Goal: Answer question/provide support: Answer question/provide support

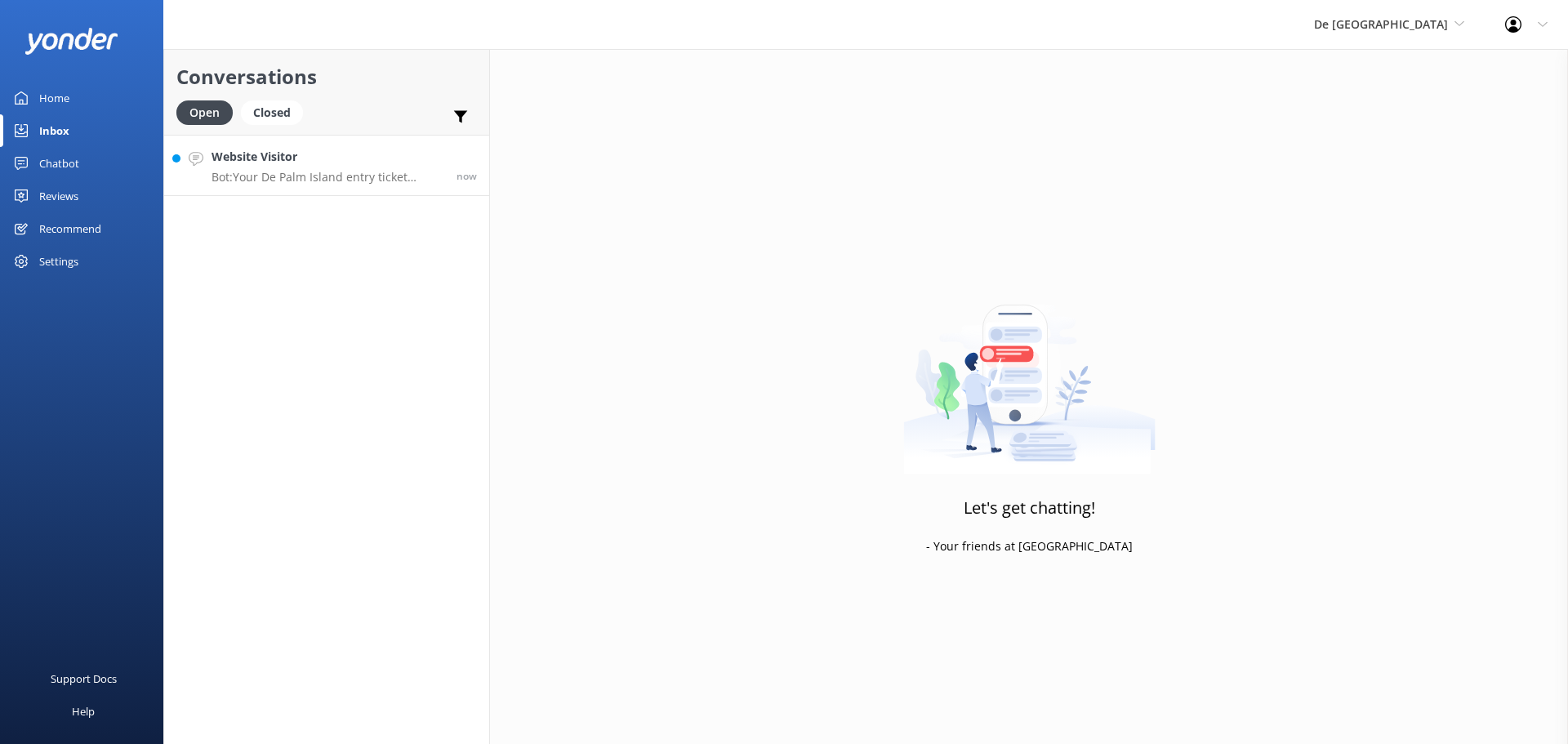
click at [271, 181] on p "Bot: Your De Palm Island entry ticket includes a lunch buffet, open bar with un…" at bounding box center [327, 176] width 233 height 15
click at [405, 169] on p "Bot: Your De Palm Island entry ticket includes a lunch buffet, open bar with un…" at bounding box center [327, 176] width 233 height 15
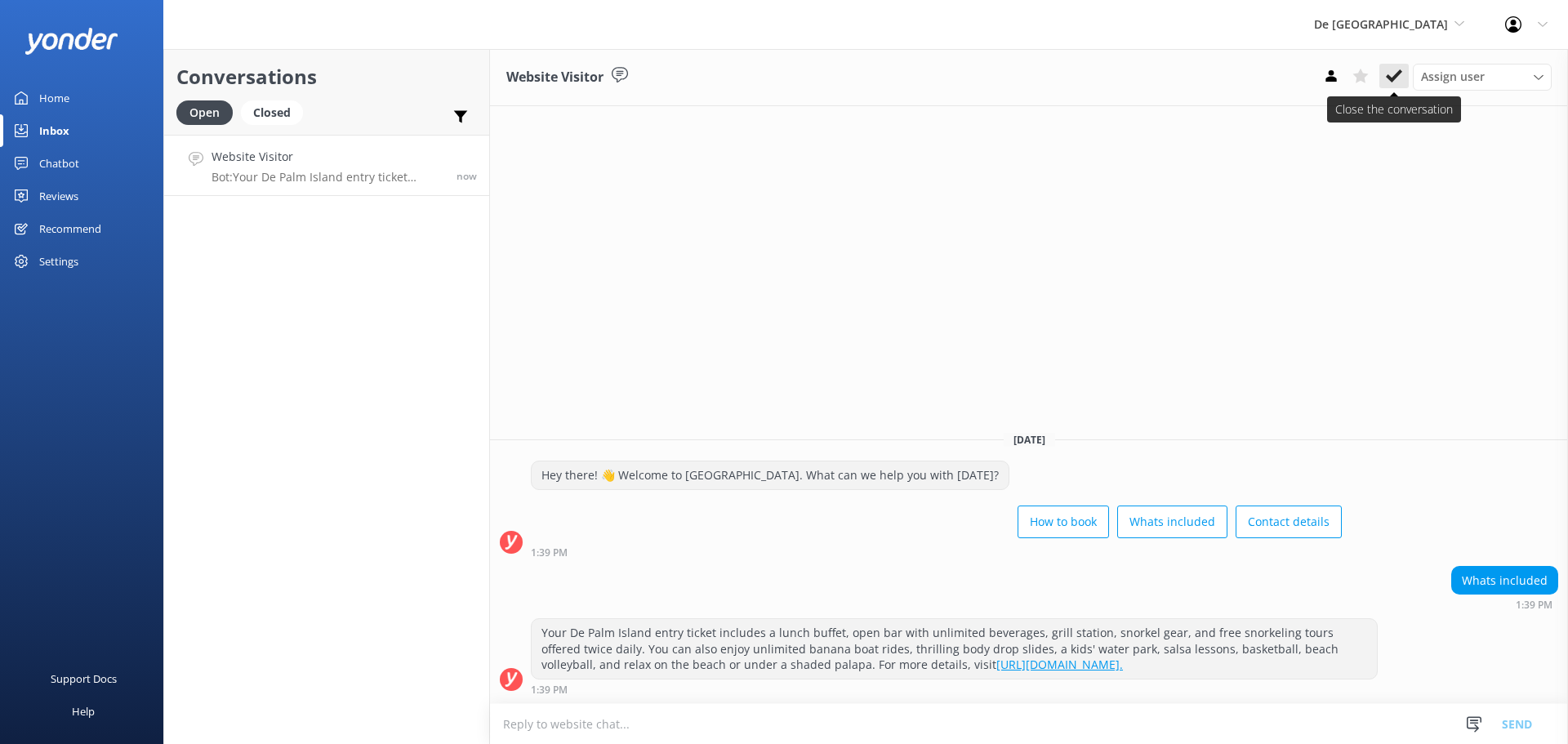
click at [1388, 78] on use at bounding box center [1394, 75] width 17 height 13
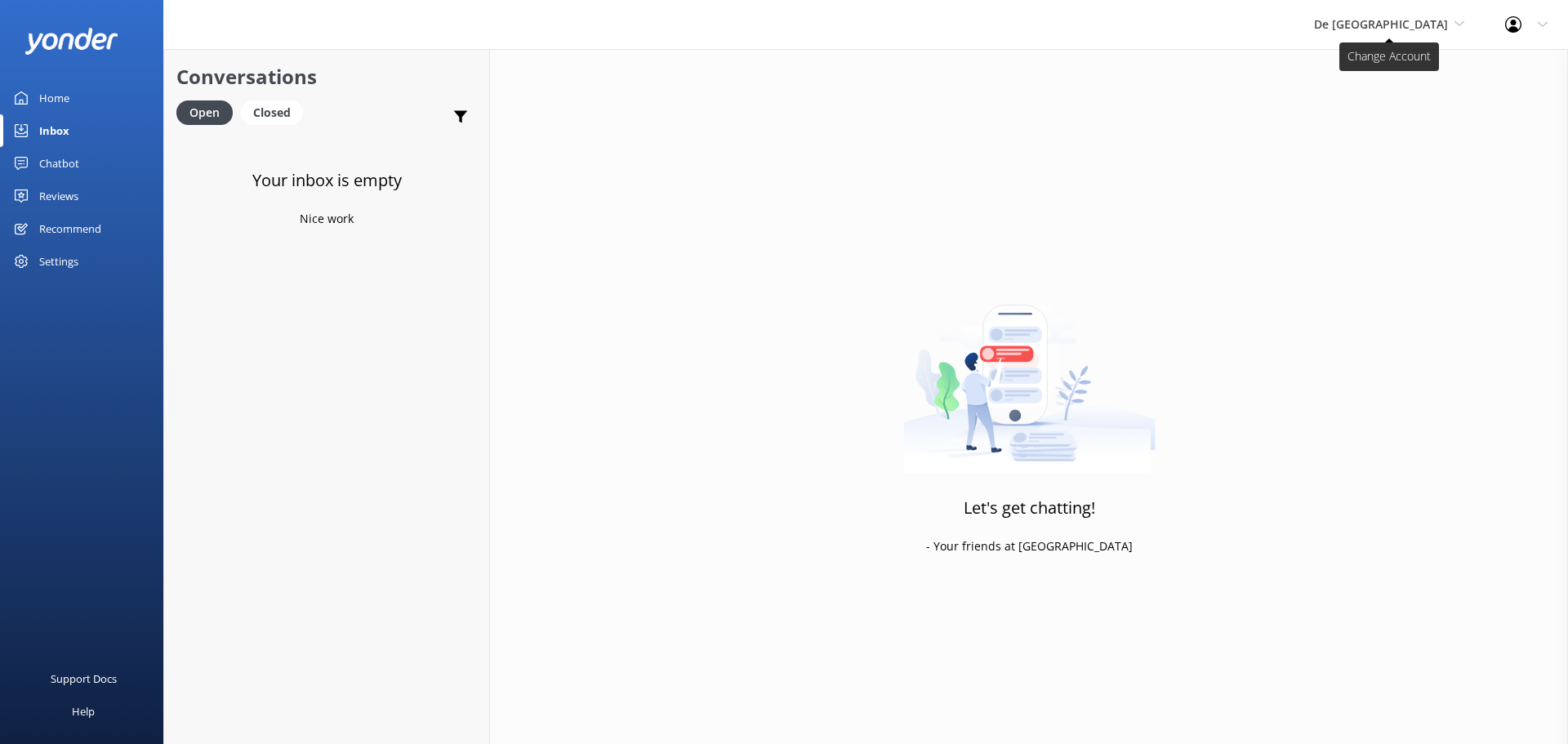
click at [1401, 17] on span "De [GEOGRAPHIC_DATA]" at bounding box center [1381, 24] width 134 height 16
click at [1410, 157] on link "The Captain" at bounding box center [1375, 147] width 164 height 39
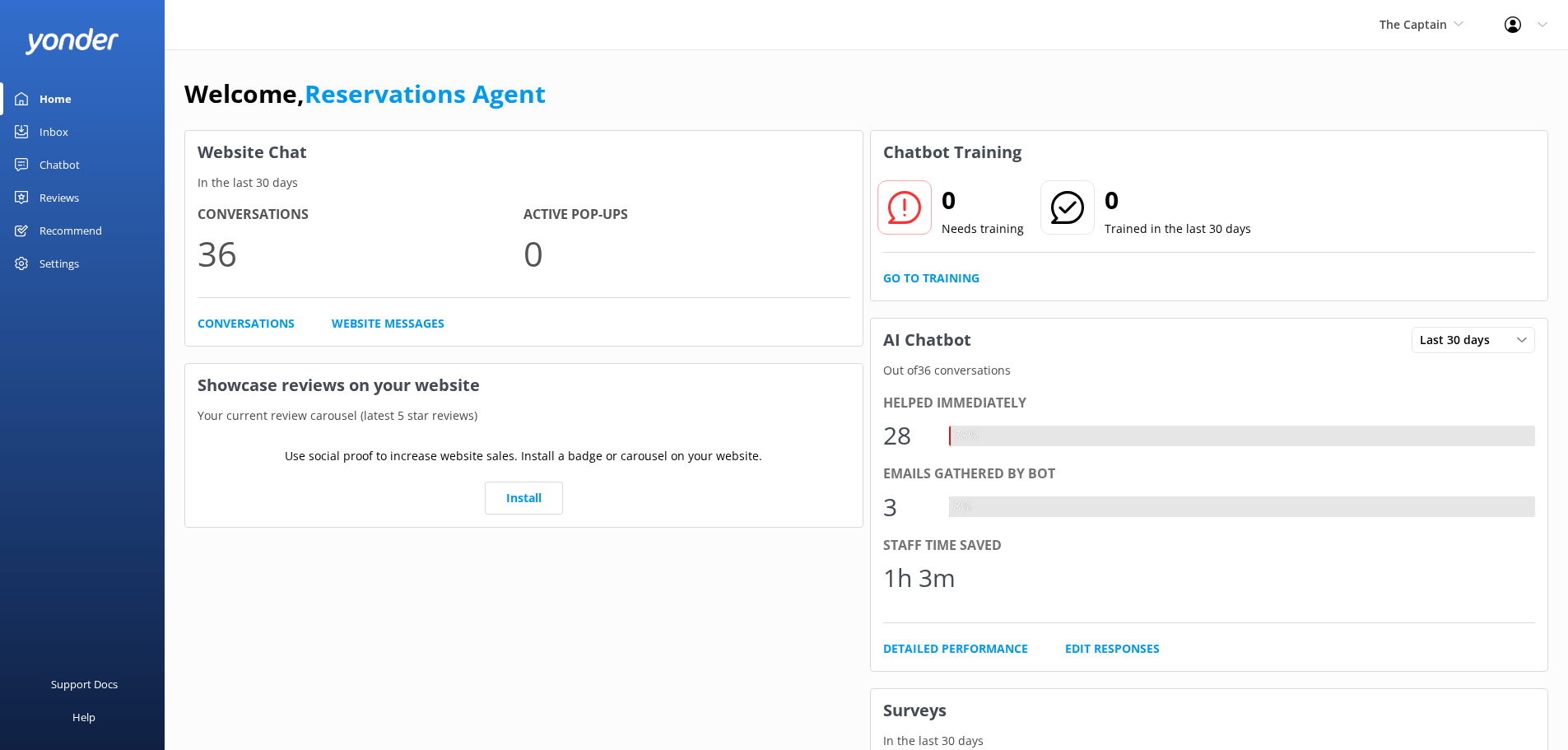
click at [64, 137] on div "Inbox" at bounding box center [53, 132] width 28 height 33
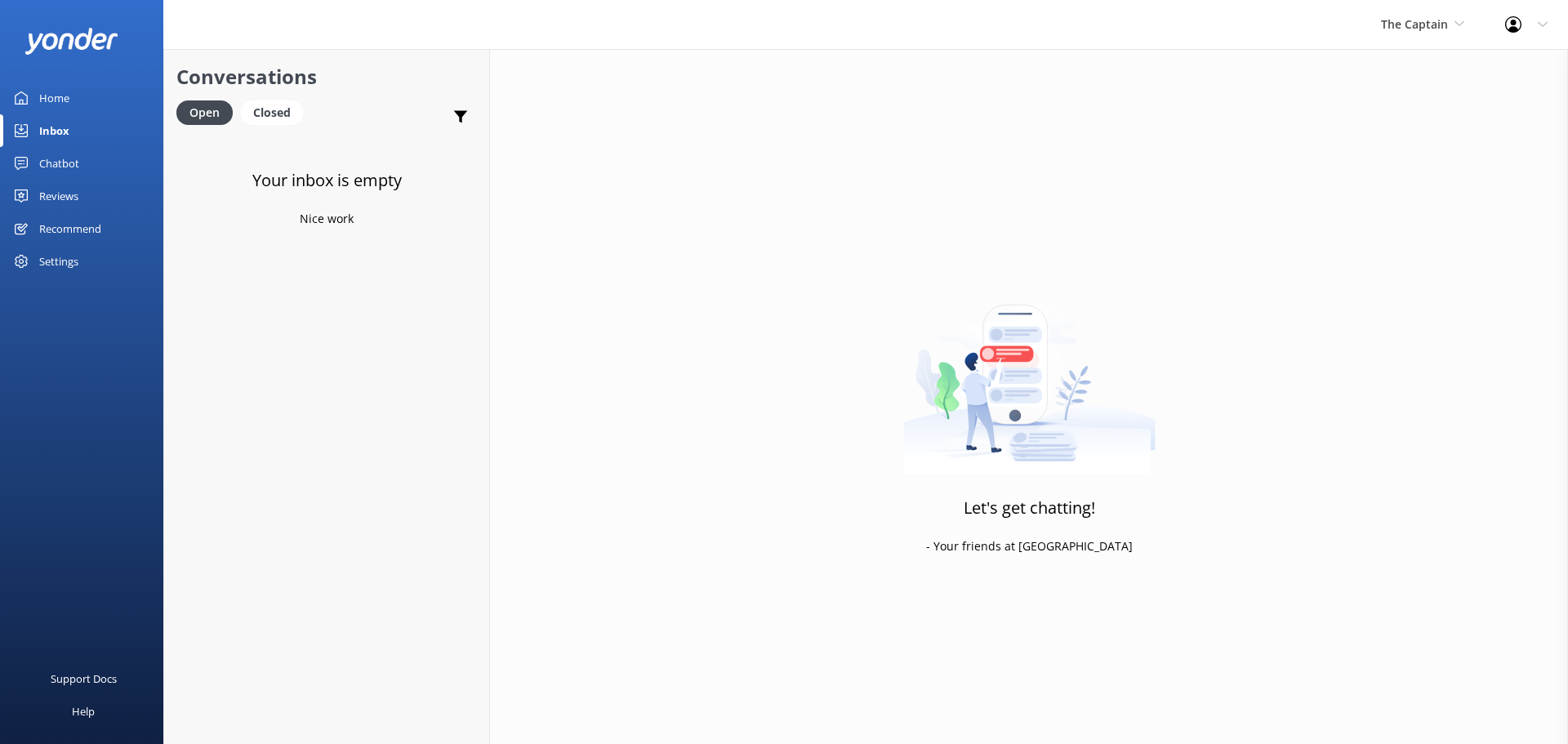
click at [1410, 37] on div "The Captain De Palm Island Aruba's Activities Expert The Captain" at bounding box center [1422, 24] width 124 height 49
click at [1413, 108] on link "Aruba's Activities Expert" at bounding box center [1442, 108] width 164 height 39
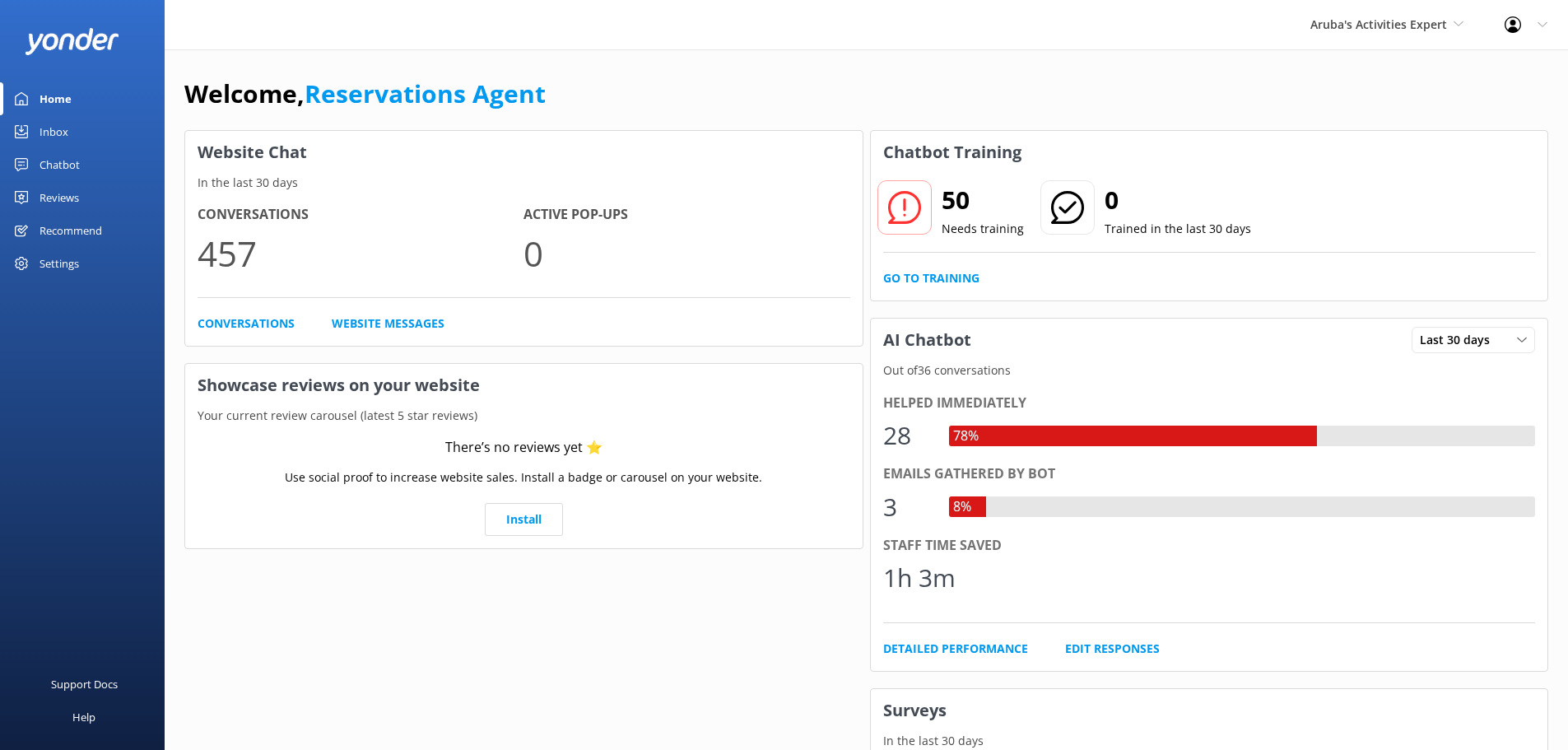
click at [79, 138] on link "Inbox" at bounding box center [82, 132] width 165 height 33
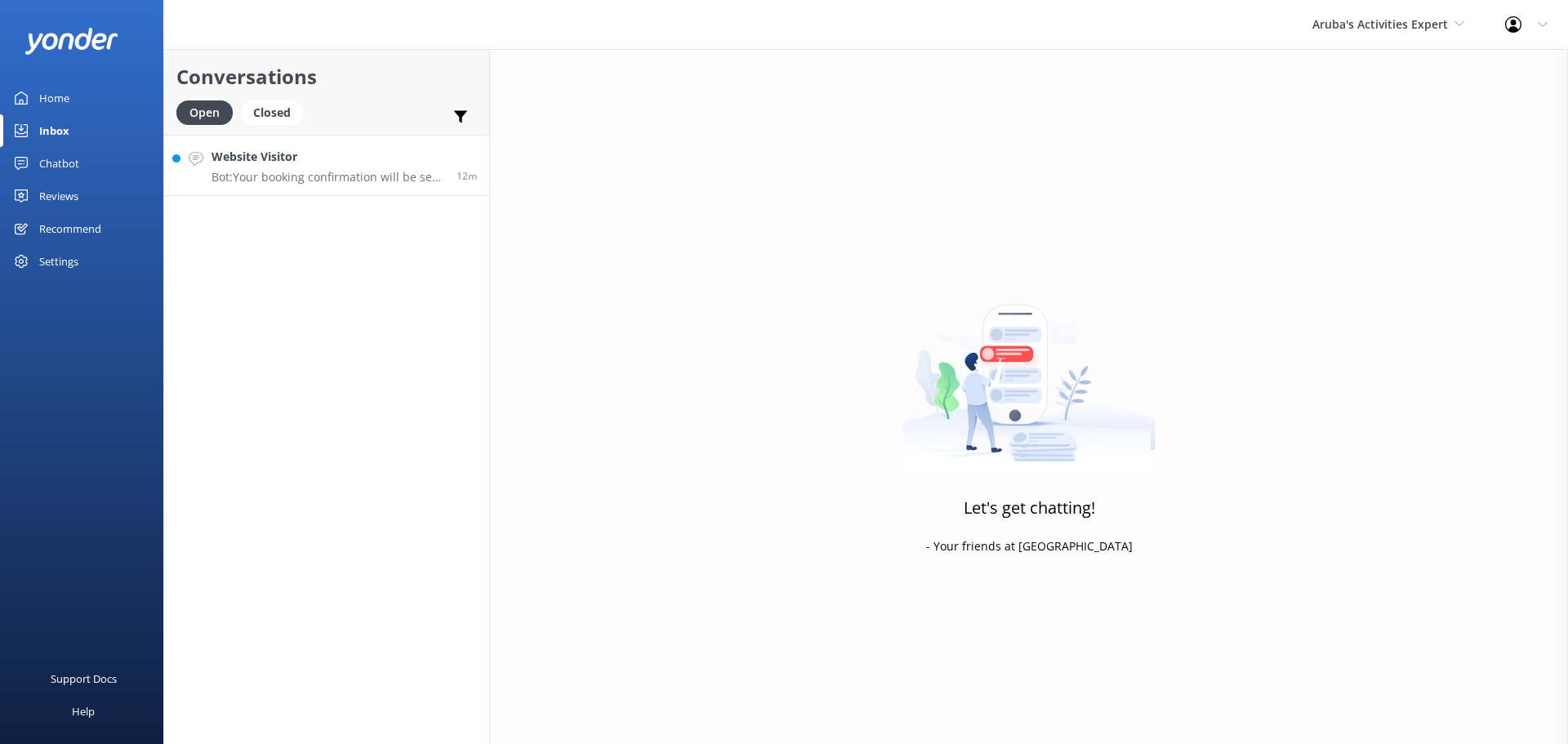
click at [343, 175] on p "Bot: Your booking confirmation will be sent to the email address you provided d…" at bounding box center [327, 176] width 233 height 15
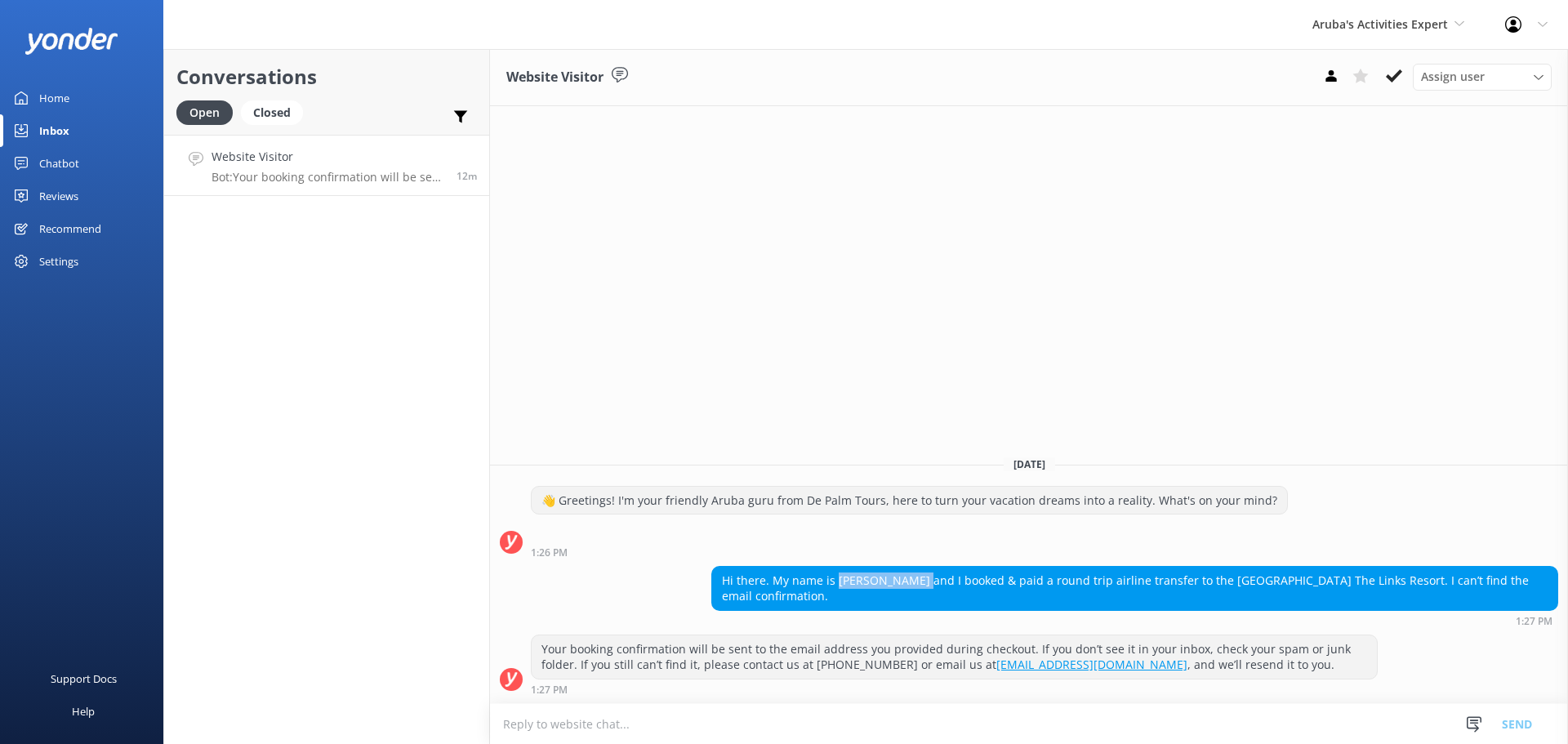
drag, startPoint x: 910, startPoint y: 579, endPoint x: 836, endPoint y: 583, distance: 74.1
click at [836, 583] on div "Hi there. My name is [PERSON_NAME] and I booked & paid a round trip airline tra…" at bounding box center [1135, 588] width 845 height 43
copy div "[PERSON_NAME]"
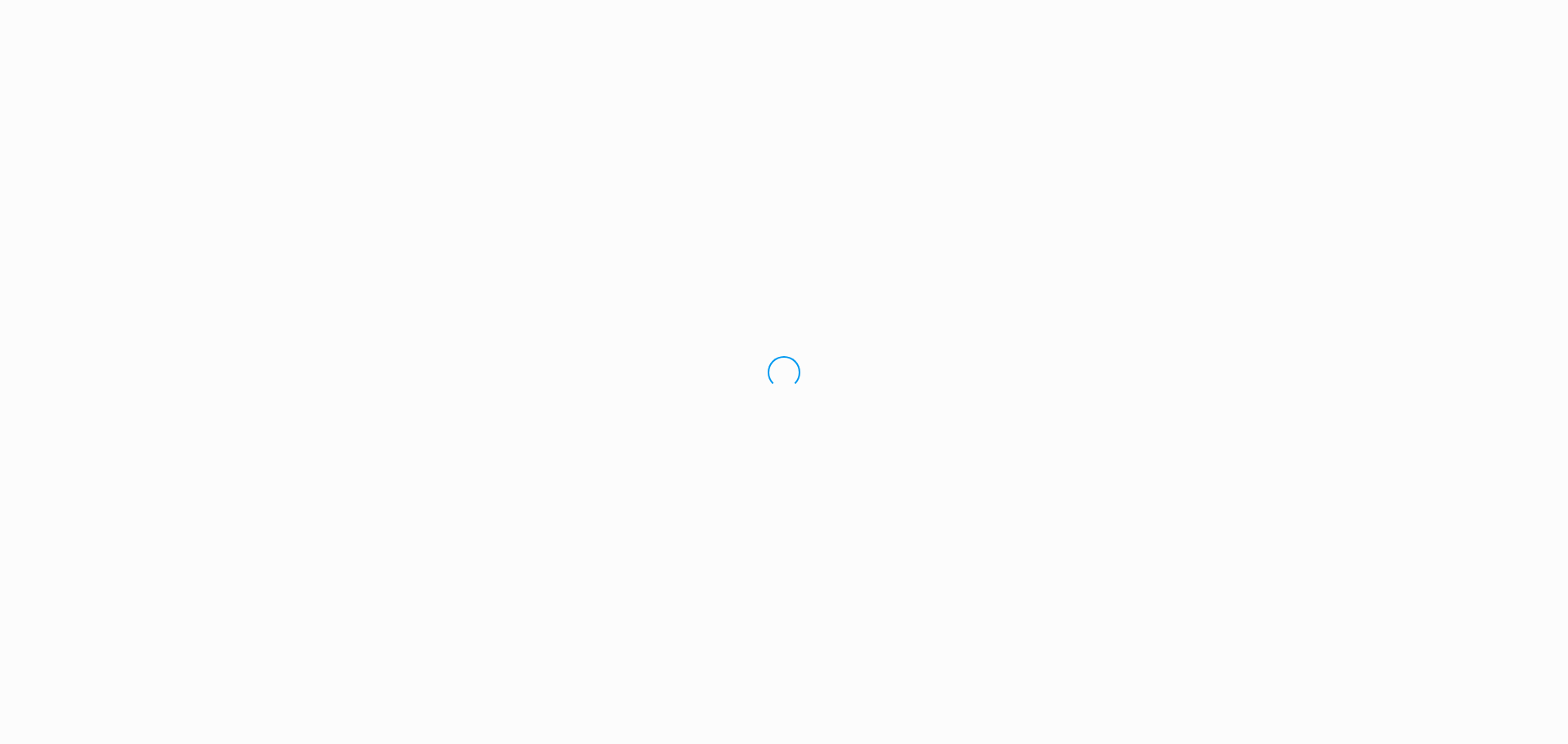
click at [619, 723] on div "Loading.." at bounding box center [784, 372] width 1568 height 744
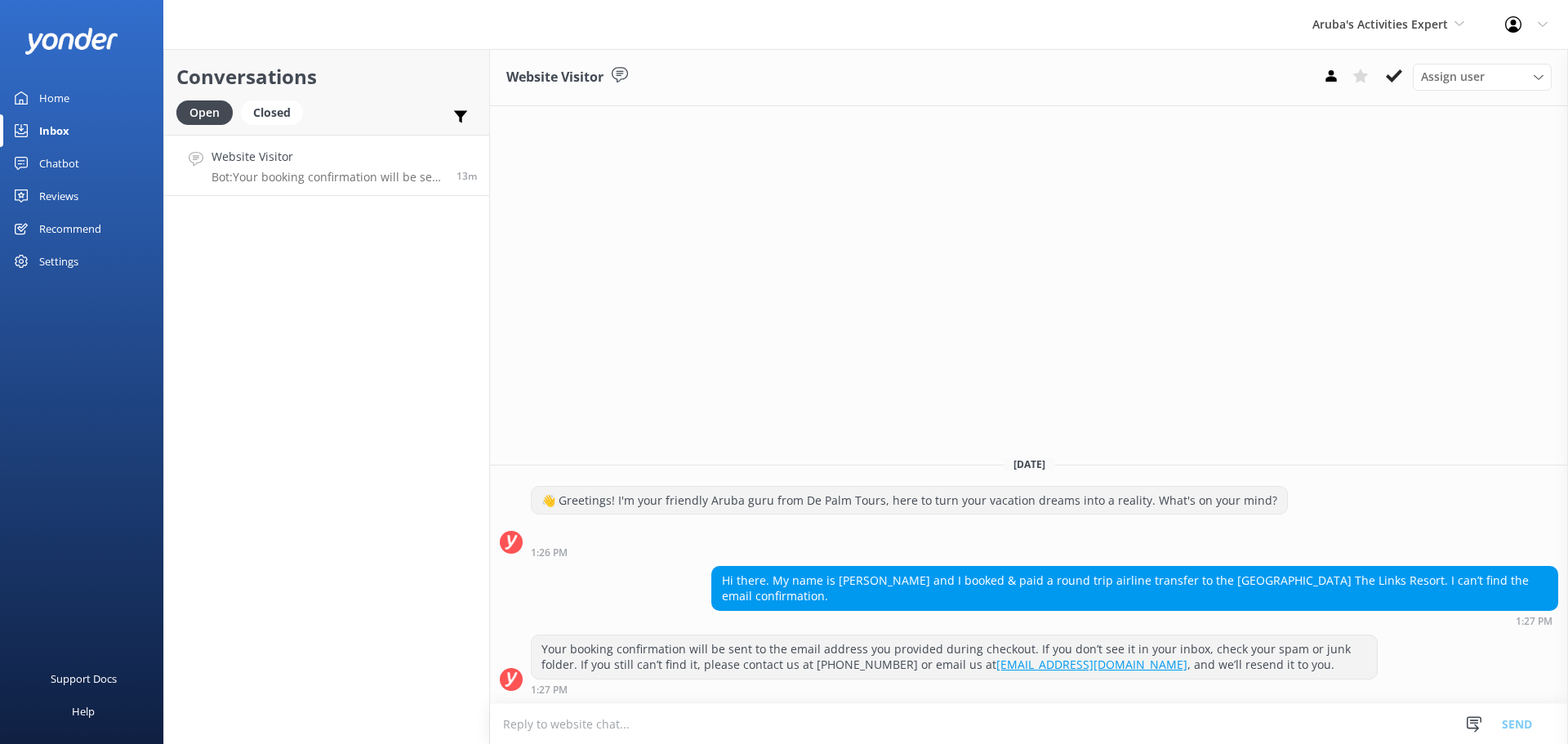
click at [615, 731] on textarea at bounding box center [1028, 724] width 1078 height 40
type textarea "i"
type textarea "We just resend you the email"
click at [1532, 728] on button "Send" at bounding box center [1516, 724] width 61 height 41
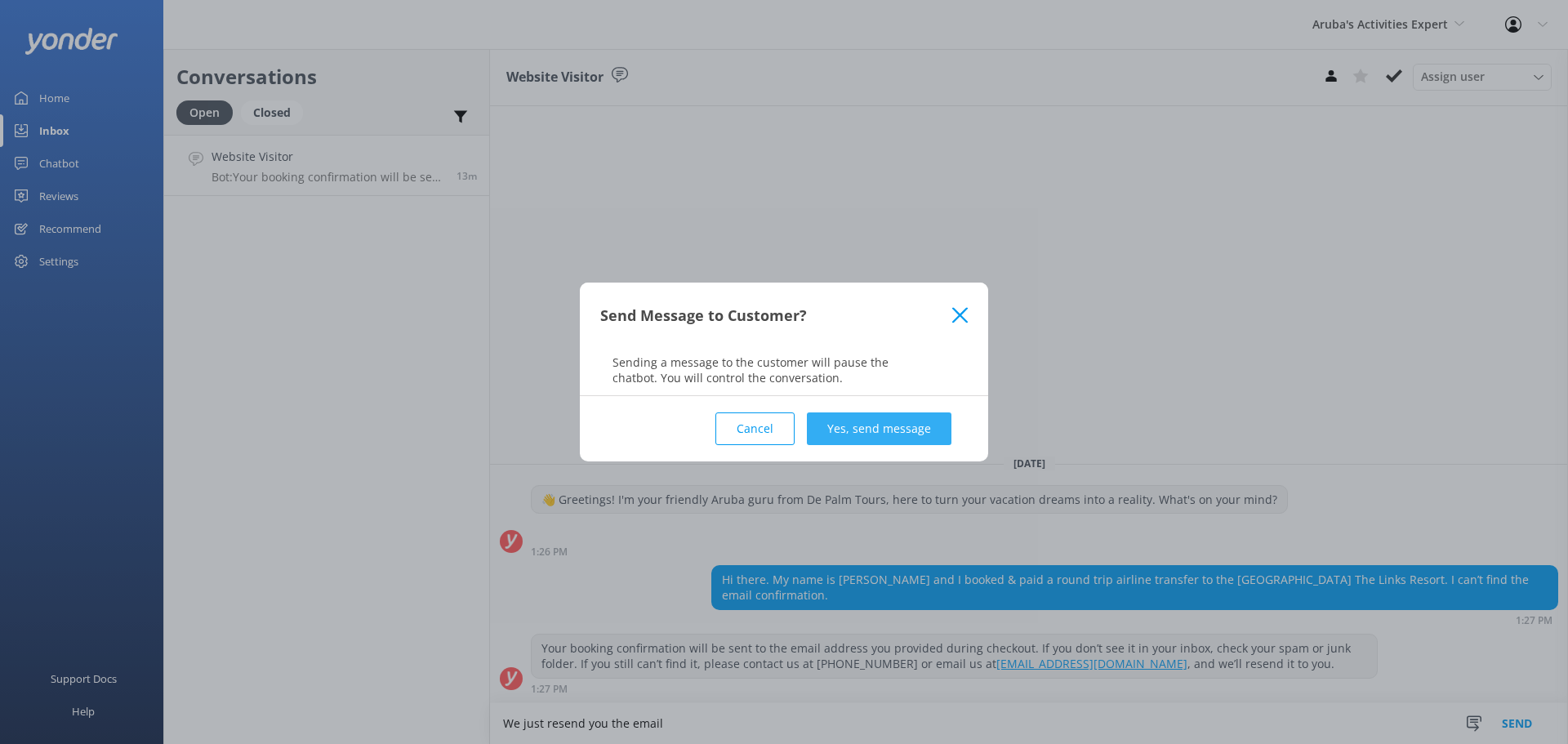
click at [904, 429] on button "Yes, send message" at bounding box center [878, 428] width 144 height 33
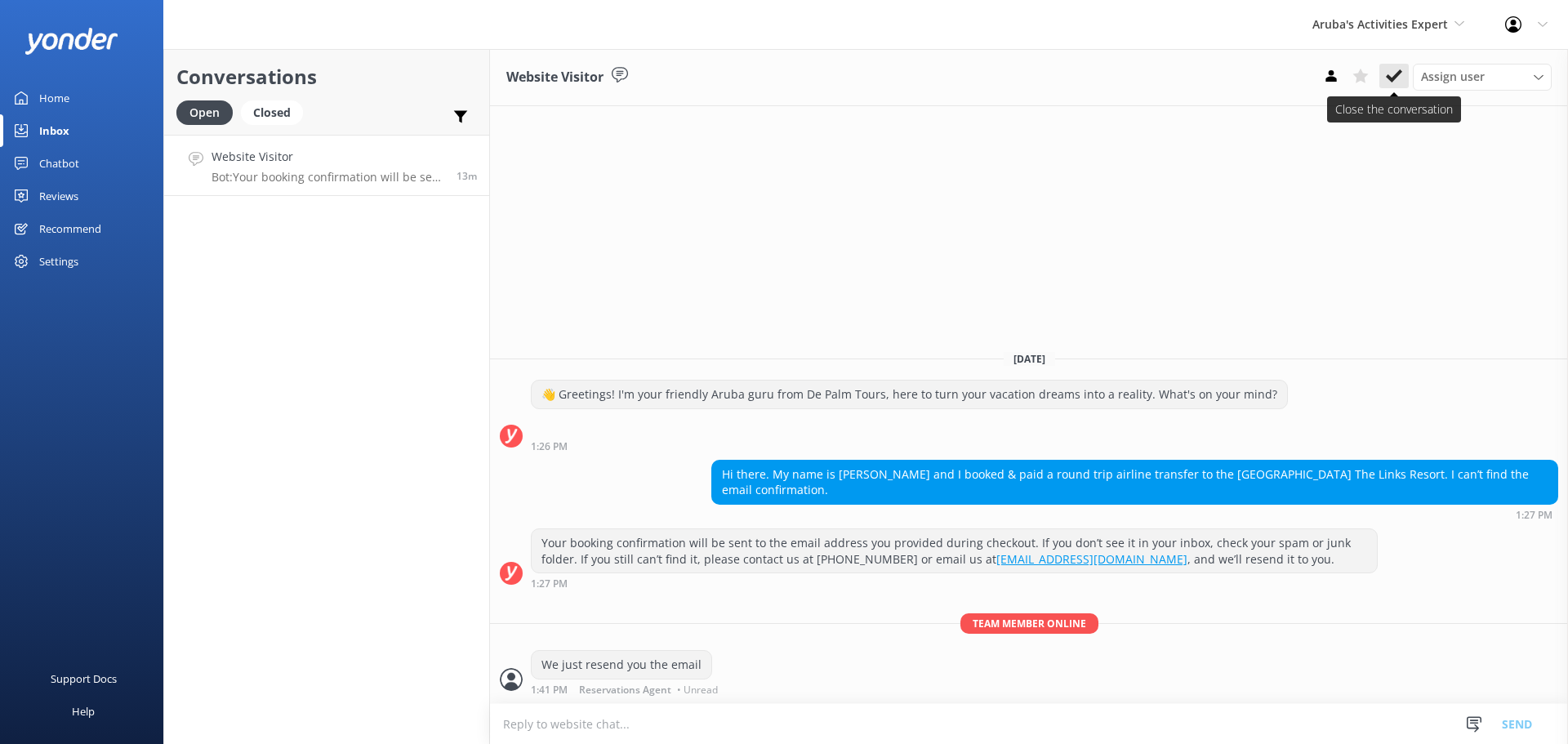
click at [1385, 73] on button at bounding box center [1394, 75] width 29 height 24
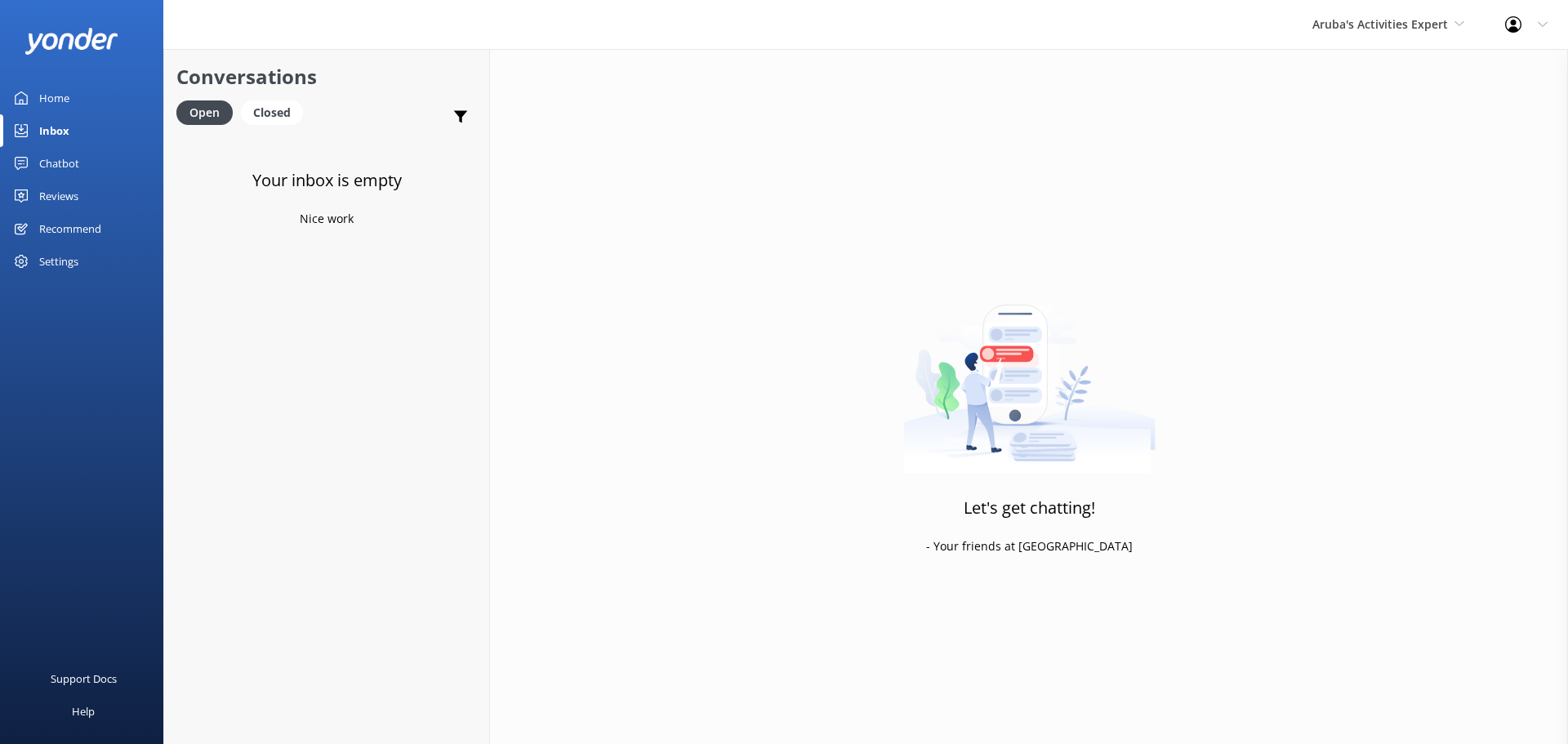
click at [1343, 35] on div "Aruba's Activities Expert De Palm Island Aruba's Activities Expert The Captain" at bounding box center [1389, 24] width 193 height 49
click at [1338, 134] on link "The Captain" at bounding box center [1374, 147] width 164 height 39
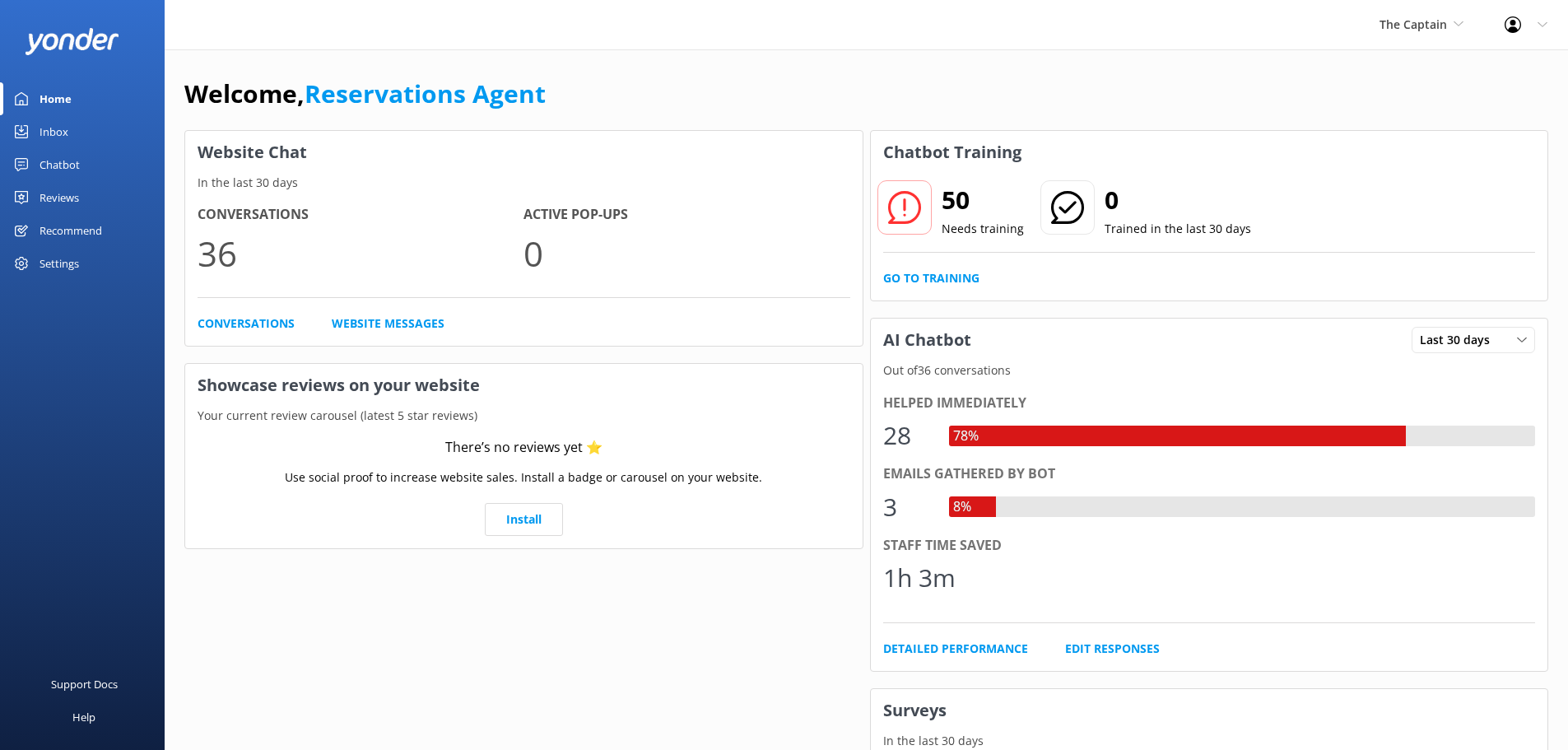
click at [65, 138] on div "Inbox" at bounding box center [53, 132] width 28 height 33
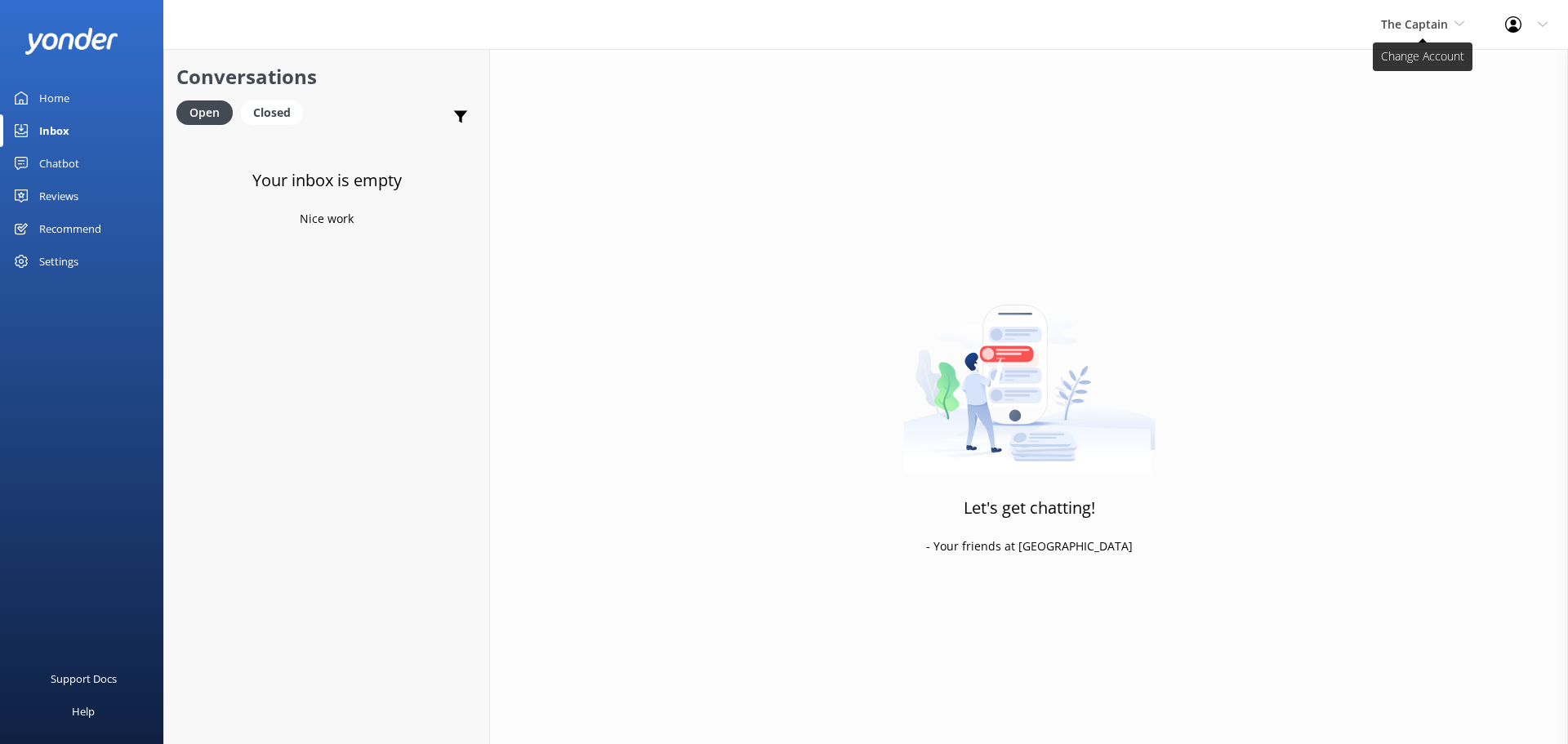
click at [1404, 21] on span "The Captain" at bounding box center [1414, 24] width 67 height 16
click at [1419, 71] on link "De [GEOGRAPHIC_DATA]" at bounding box center [1442, 68] width 164 height 39
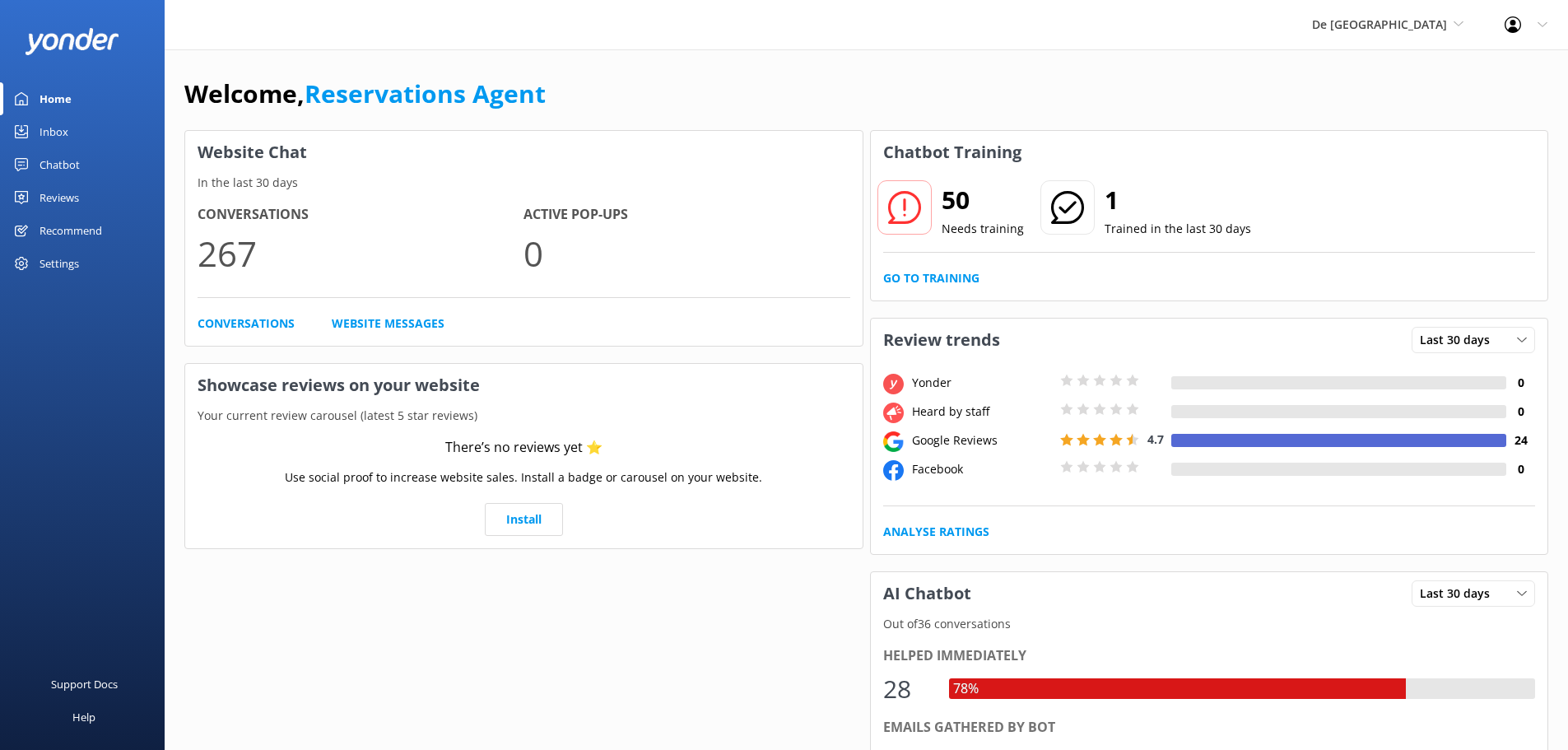
click at [73, 131] on link "Inbox" at bounding box center [82, 132] width 165 height 33
